Goal: Find contact information: Find contact information

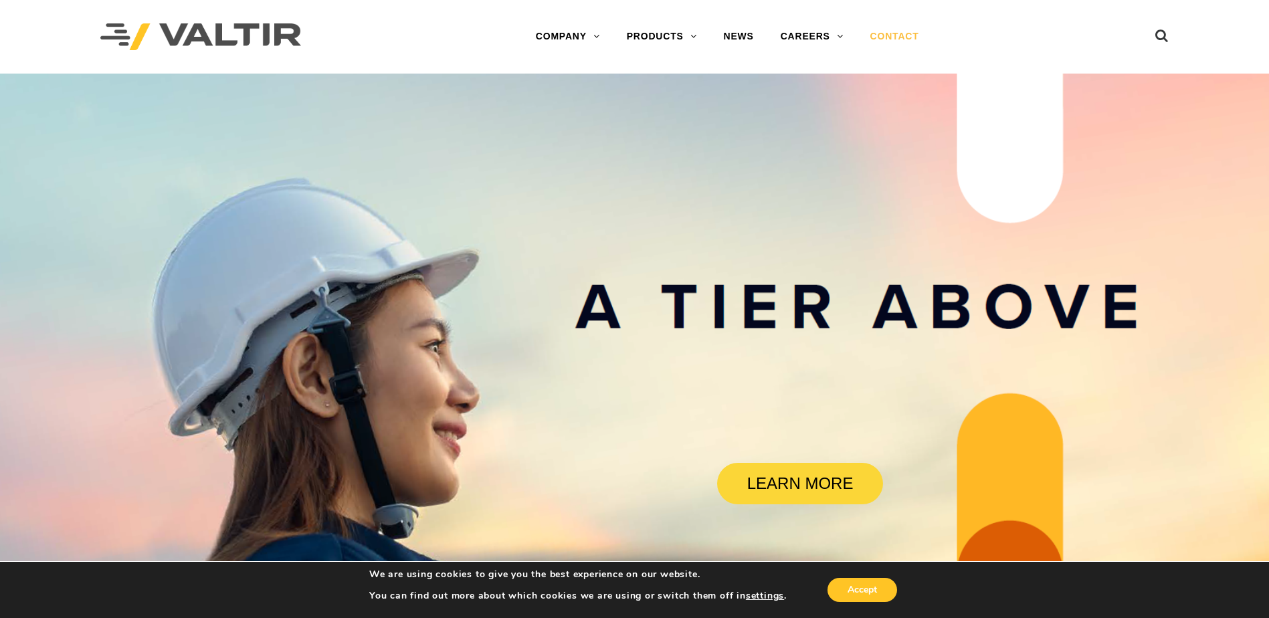
click at [895, 32] on link "CONTACT" at bounding box center [895, 36] width 76 height 27
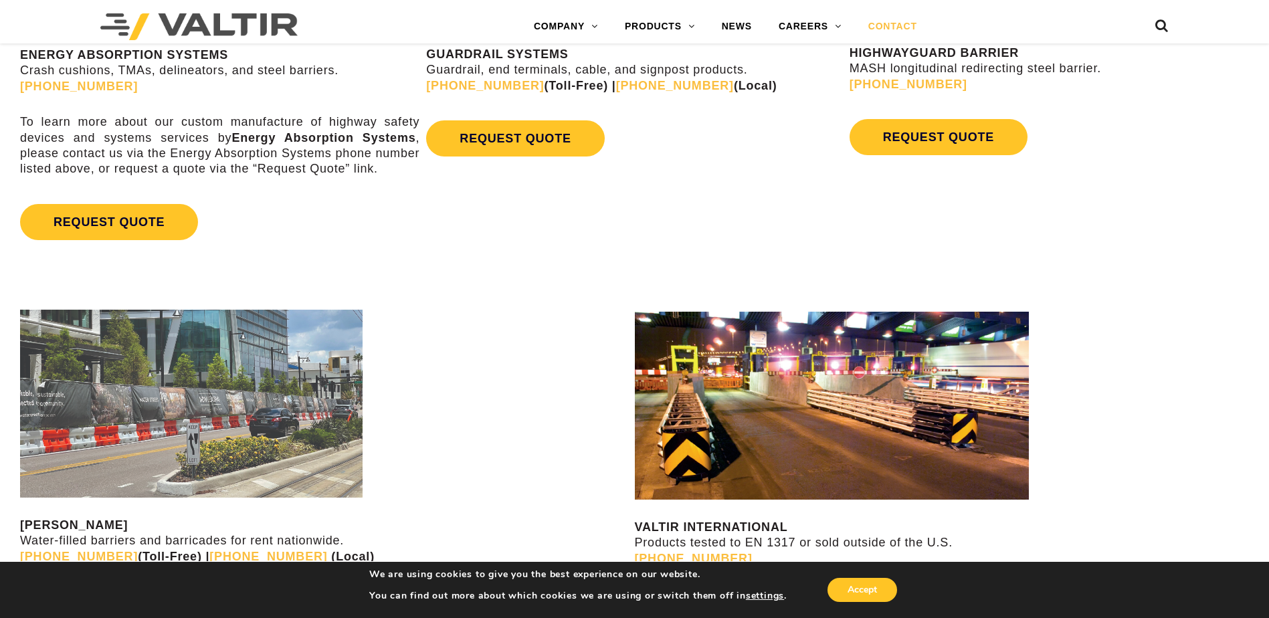
scroll to position [1004, 0]
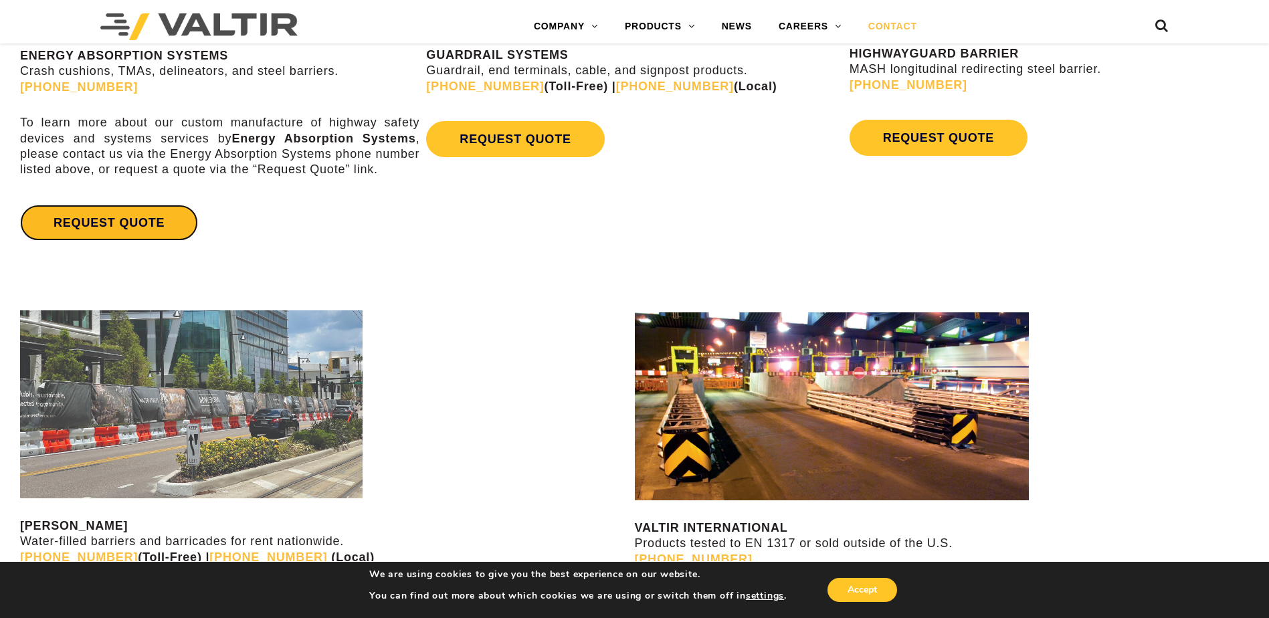
click at [98, 226] on link "REQUEST QUOTE" at bounding box center [109, 223] width 178 height 36
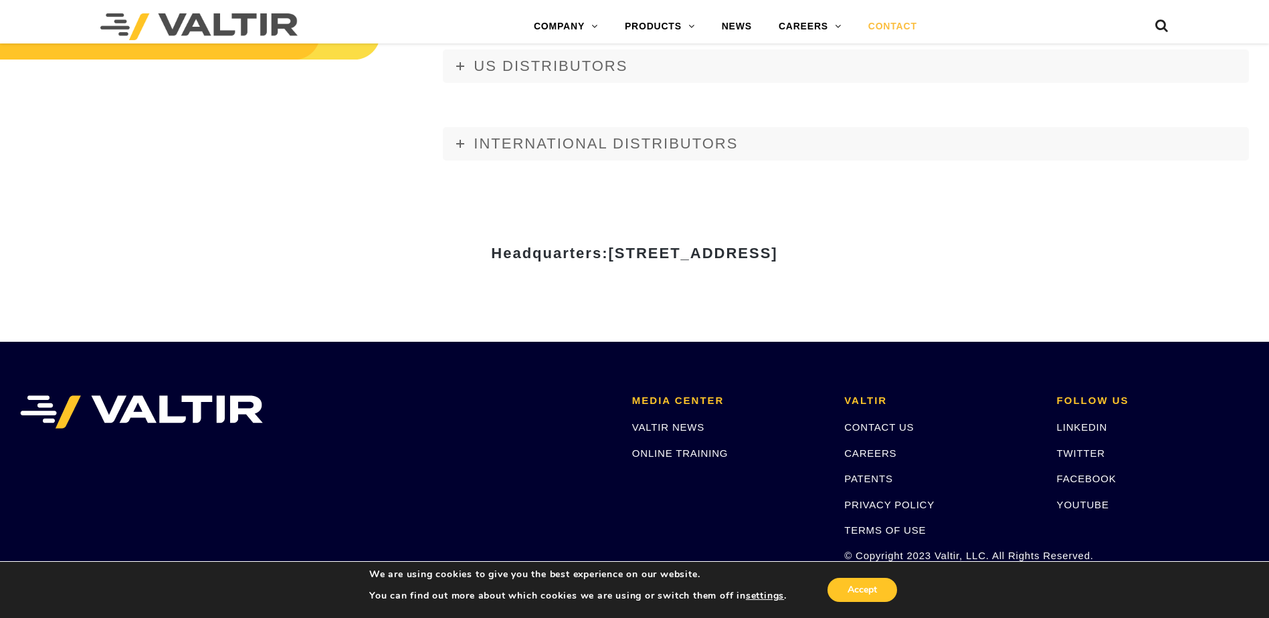
scroll to position [1539, 0]
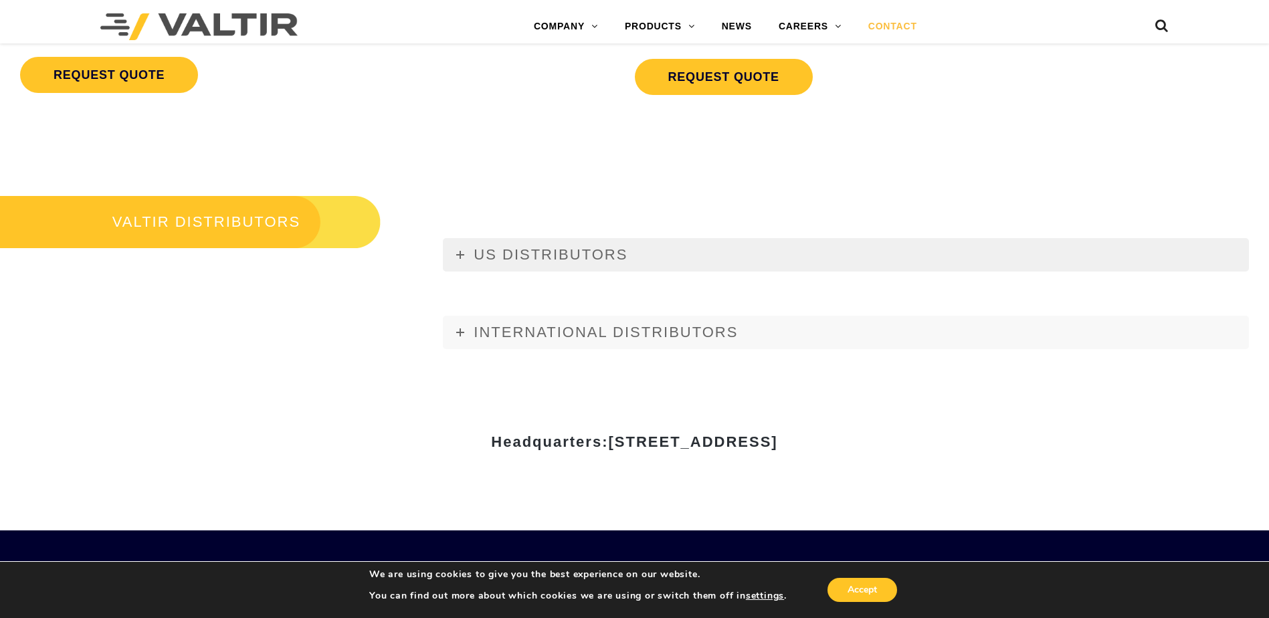
click at [539, 257] on span "US DISTRIBUTORS" at bounding box center [551, 254] width 154 height 17
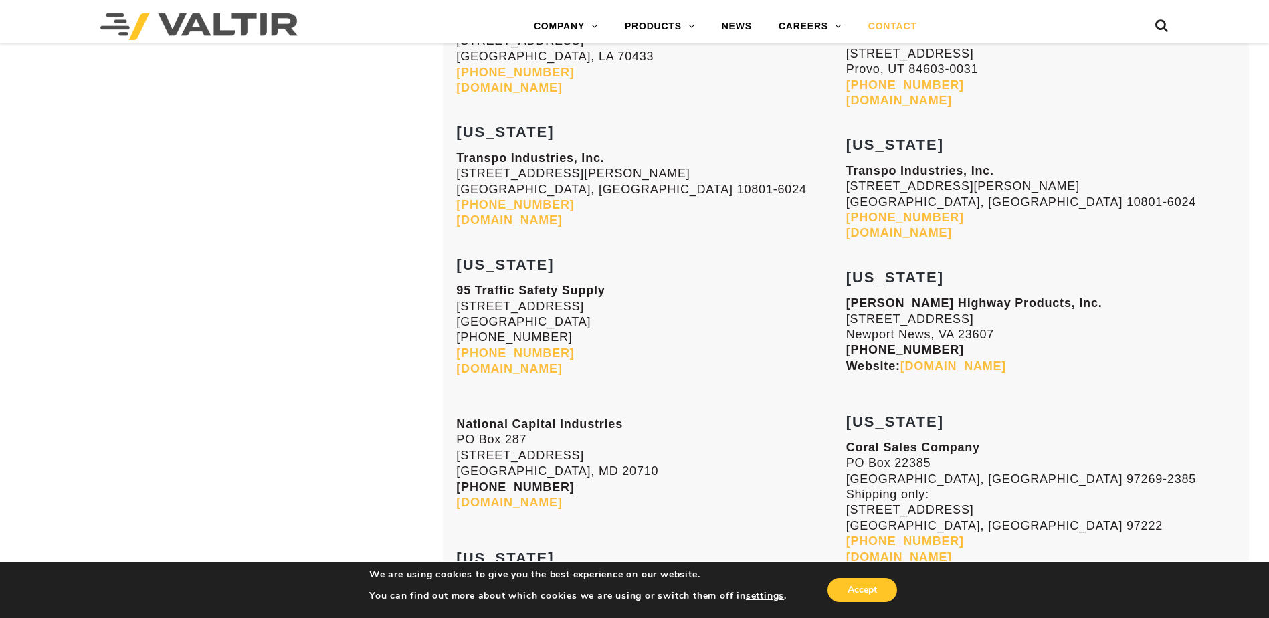
scroll to position [4818, 0]
